Goal: Task Accomplishment & Management: Manage account settings

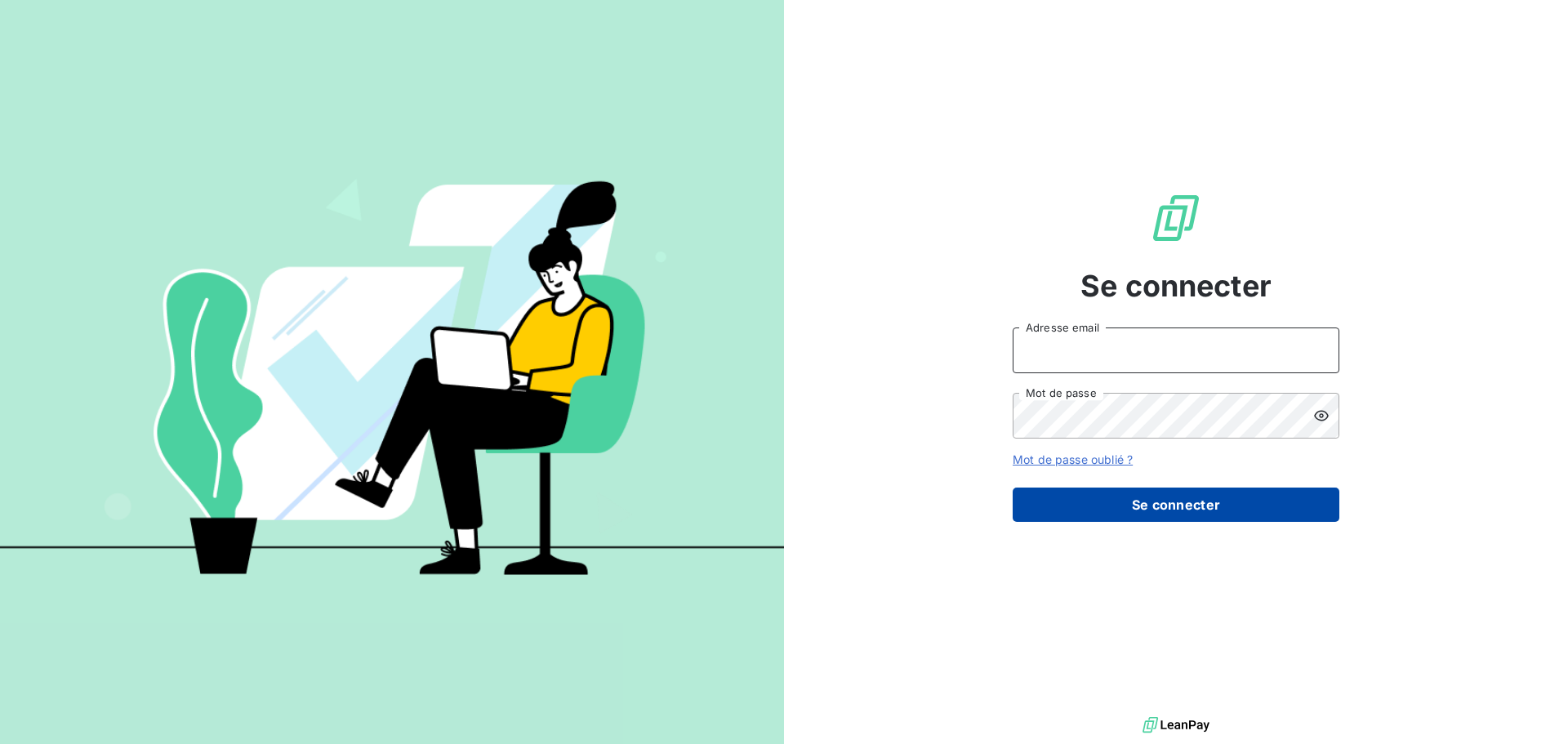
type input "melissa.brottier@maisonbonifassi.com"
click at [1174, 511] on button "Se connecter" at bounding box center [1176, 505] width 327 height 34
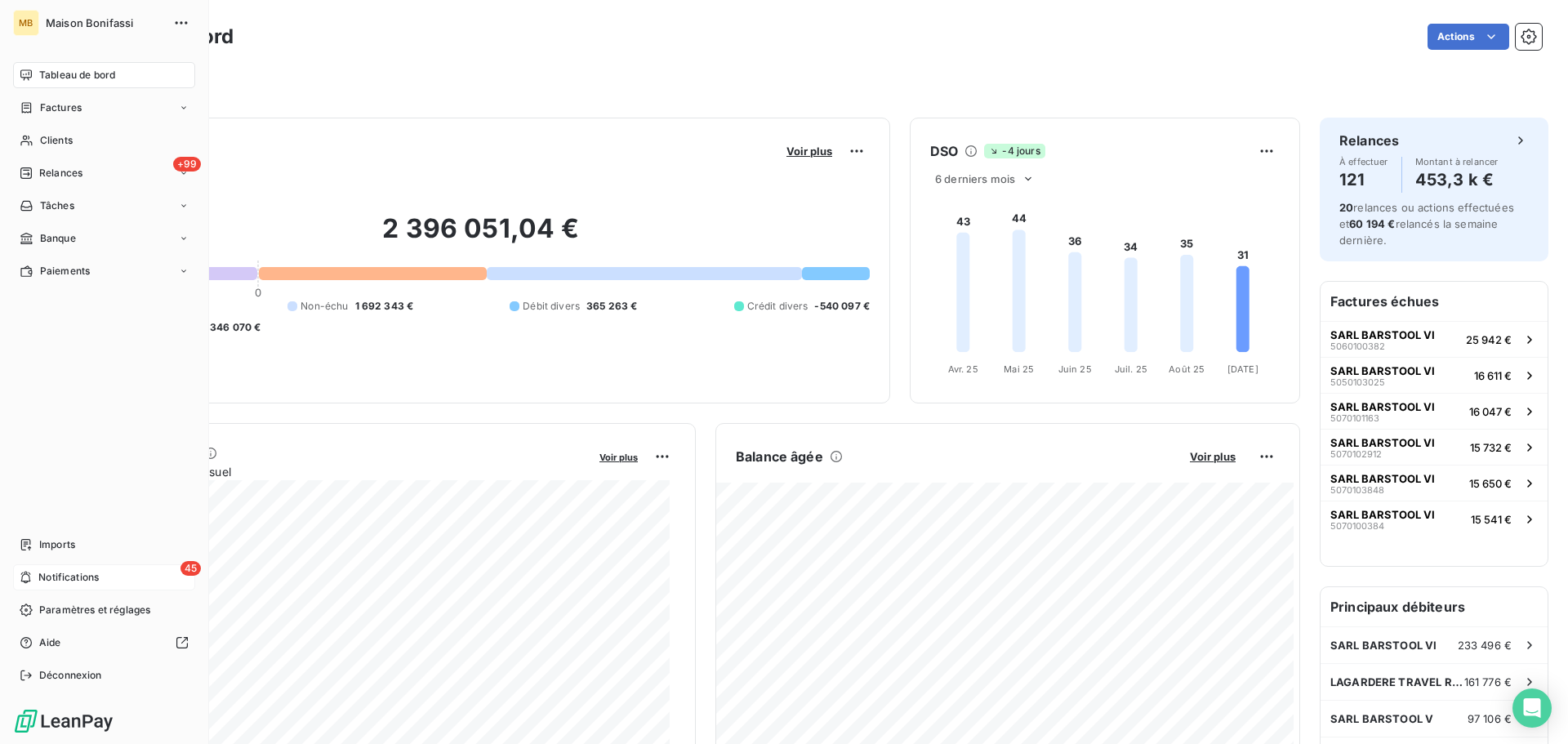
click at [33, 567] on div "45 Notifications" at bounding box center [104, 577] width 182 height 27
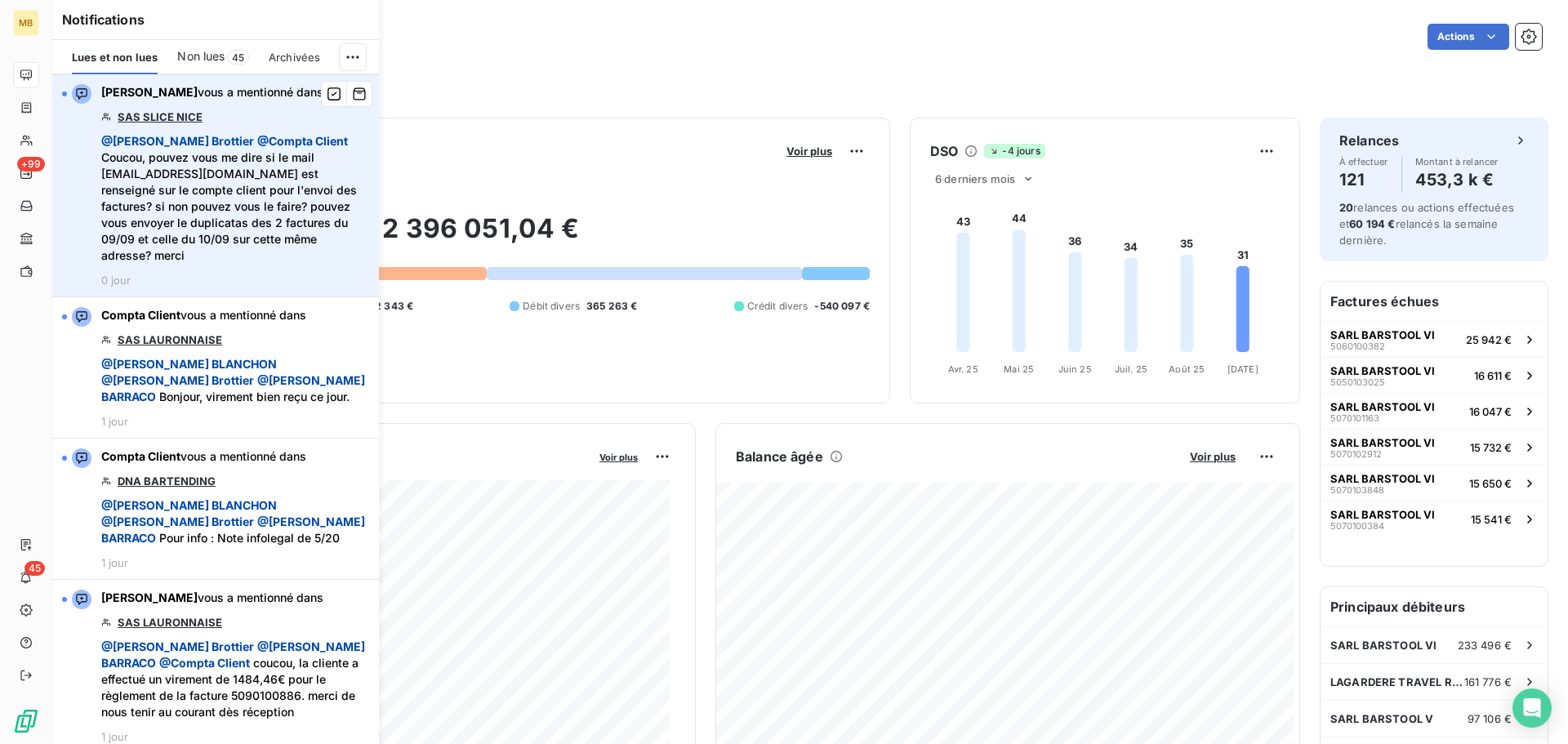
click at [175, 110] on link "SAS SLICE NICE" at bounding box center [159, 117] width 84 height 13
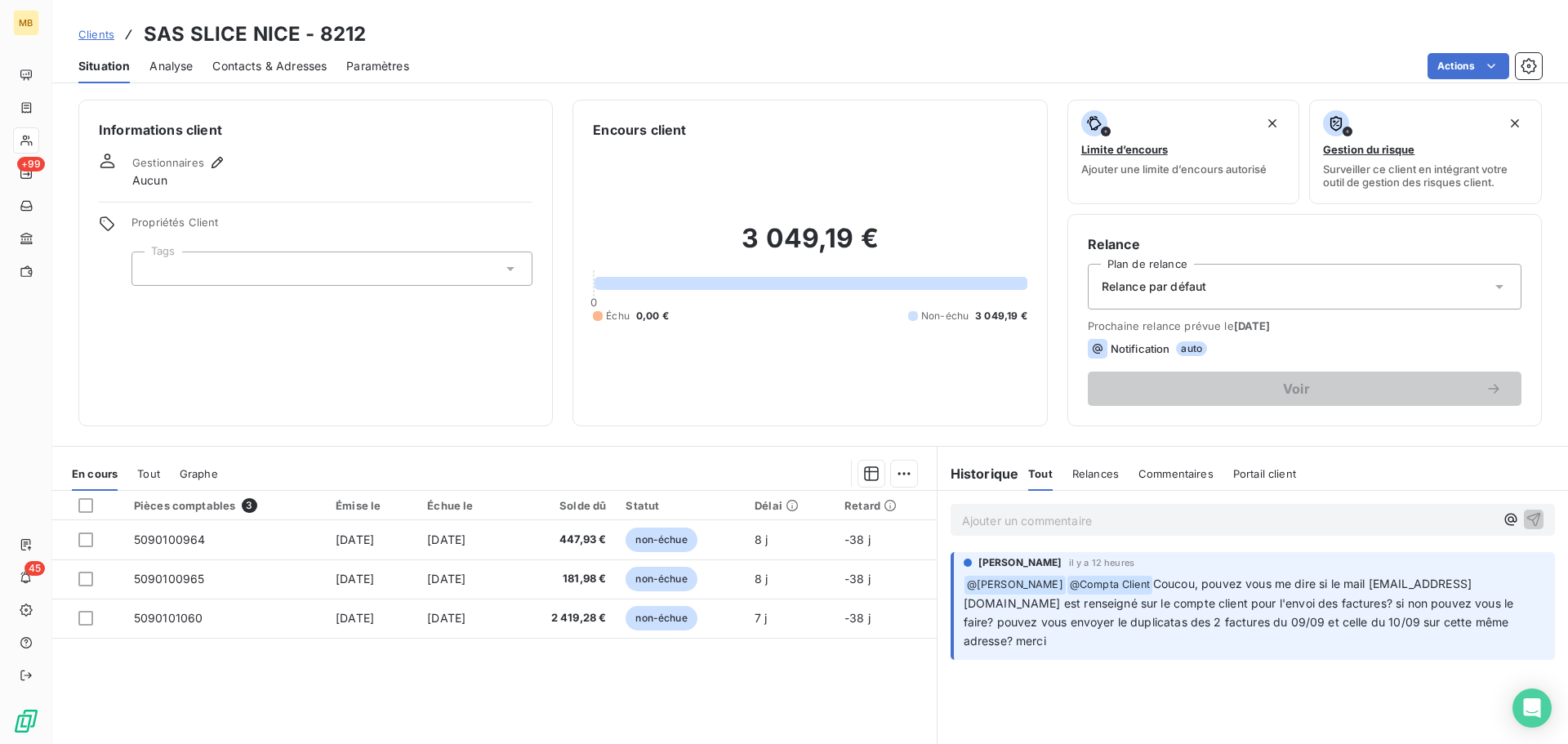
click at [1093, 530] on p "Ajouter un commentaire ﻿" at bounding box center [1227, 521] width 532 height 21
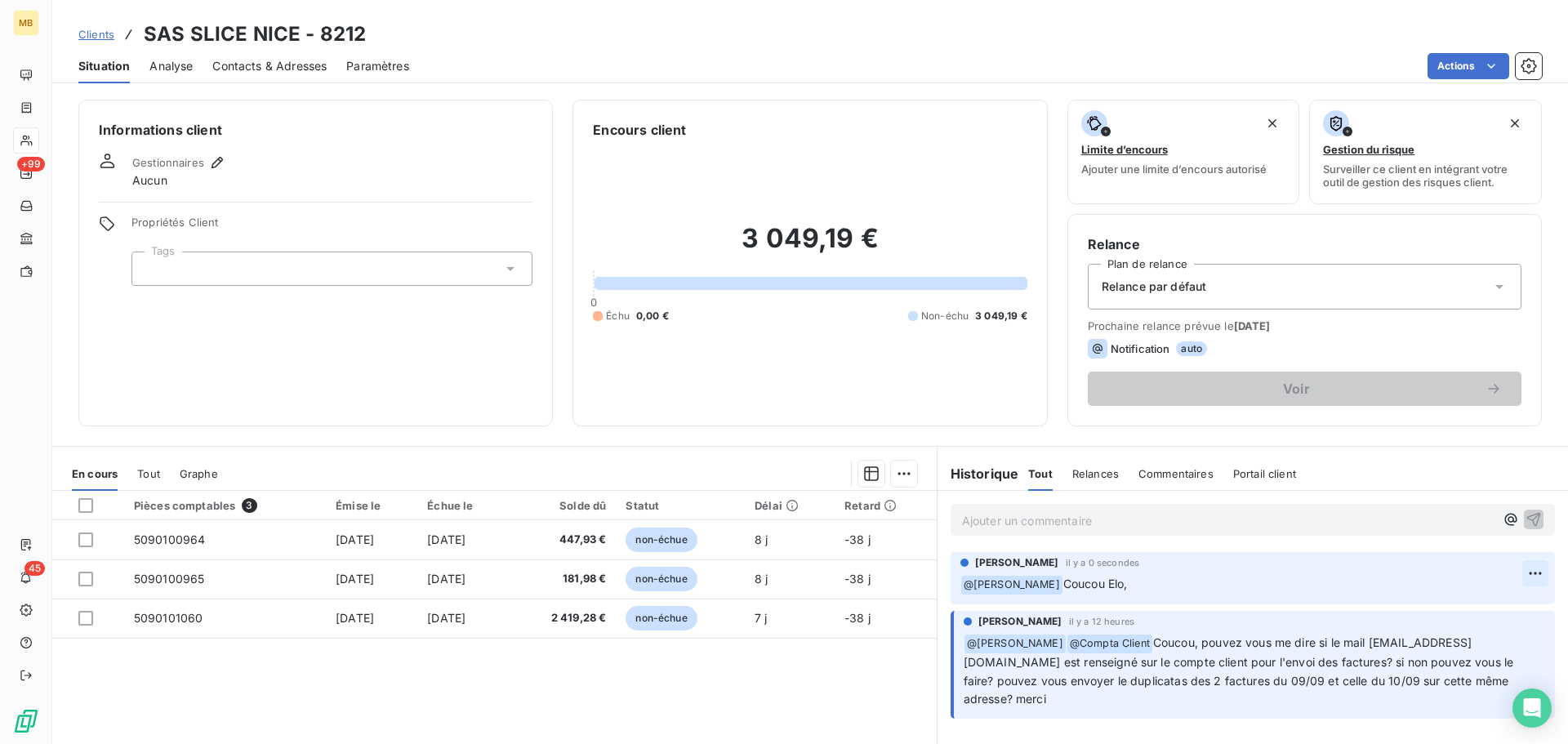
click at [1519, 570] on html "MB +99 45 Clients SAS SLICE NICE - 8212 Situation Analyse Contacts & Adresses P…" at bounding box center [784, 372] width 1568 height 744
click at [1490, 642] on div "Supprimer" at bounding box center [1484, 639] width 91 height 27
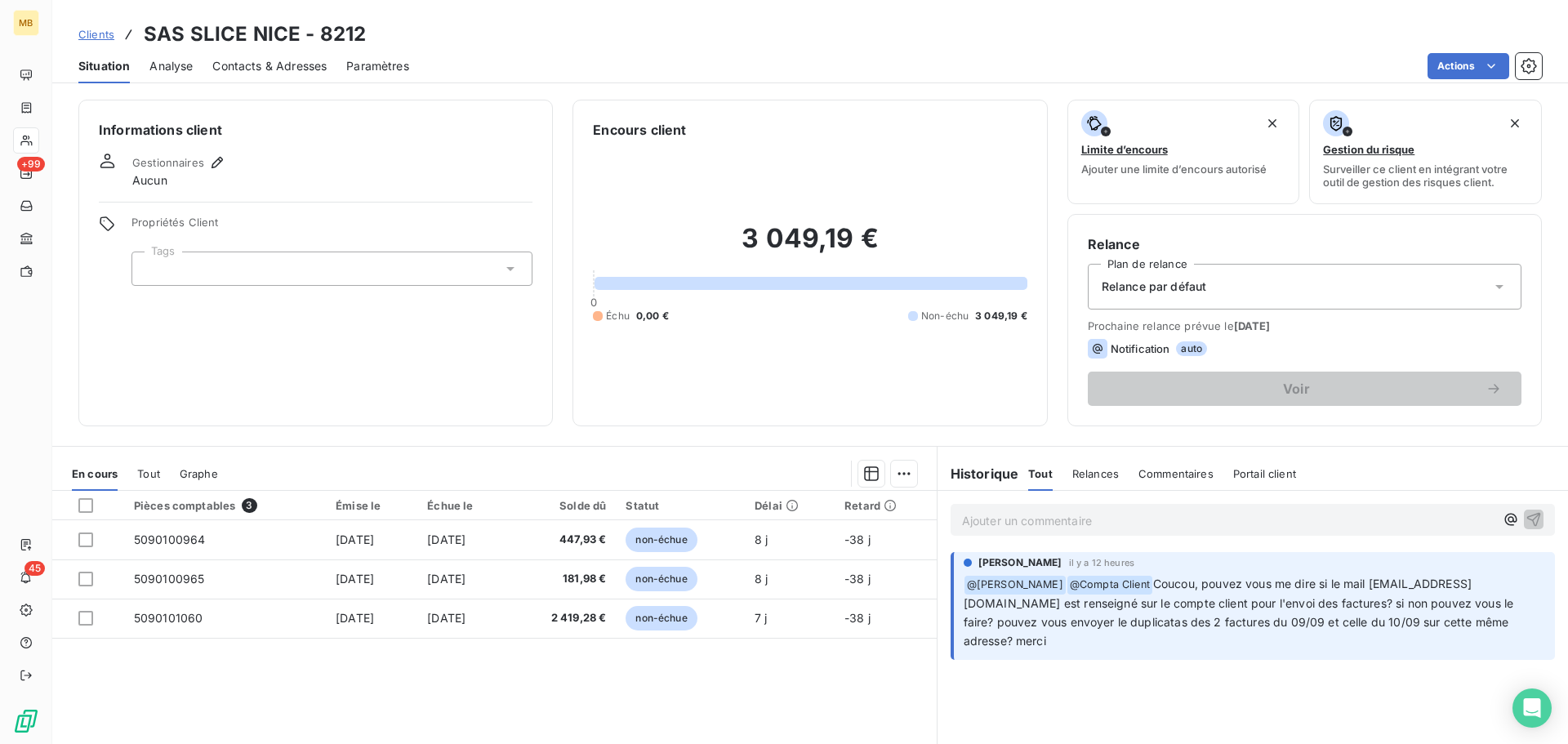
click at [1194, 522] on p "Ajouter un commentaire ﻿" at bounding box center [1227, 521] width 532 height 21
